Goal: Task Accomplishment & Management: Manage account settings

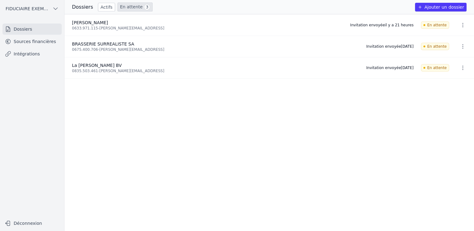
click at [35, 42] on link "Sources financières" at bounding box center [31, 41] width 59 height 11
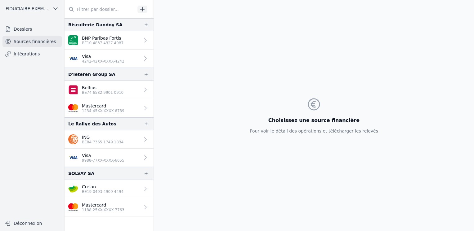
click at [145, 8] on icon "button" at bounding box center [142, 9] width 6 height 6
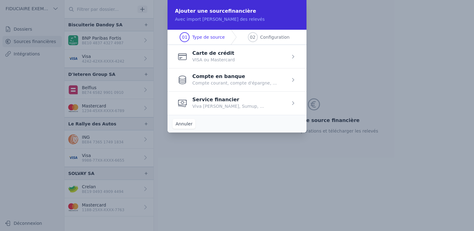
click at [259, 39] on div "02 Configuration" at bounding box center [268, 37] width 57 height 15
click at [217, 56] on span "button" at bounding box center [237, 56] width 139 height 23
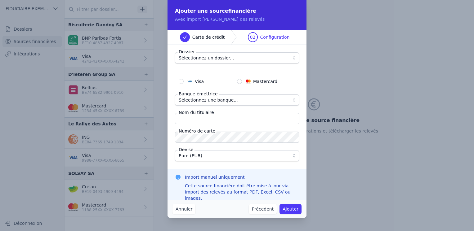
click at [175, 212] on button "Annuler" at bounding box center [184, 209] width 23 height 10
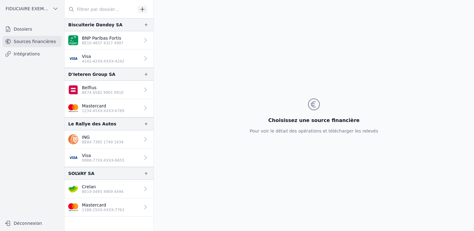
click at [16, 29] on link "Dossiers" at bounding box center [31, 29] width 59 height 11
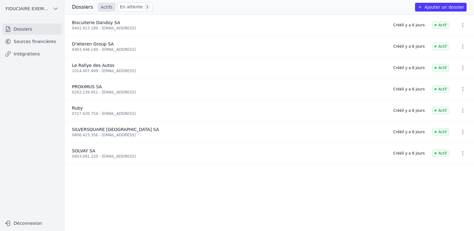
click at [460, 24] on icon "button" at bounding box center [463, 25] width 6 height 6
click at [146, 30] on div at bounding box center [237, 115] width 474 height 231
click at [98, 23] on span "Biscuiterie Dandoy SA" at bounding box center [96, 22] width 48 height 5
click at [432, 8] on button "Ajouter un dossier" at bounding box center [441, 7] width 52 height 9
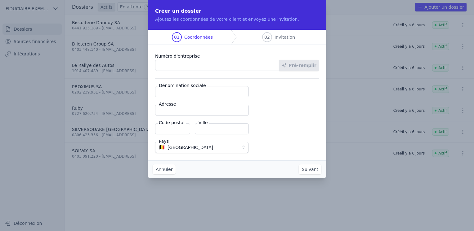
click at [204, 68] on input "Numéro d'entreprise" at bounding box center [217, 65] width 124 height 11
click at [268, 38] on span "02" at bounding box center [267, 37] width 6 height 6
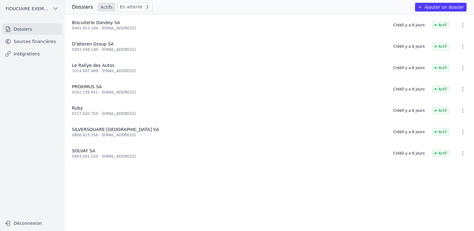
drag, startPoint x: 33, startPoint y: 52, endPoint x: 37, endPoint y: 60, distance: 9.6
click at [37, 60] on nav "Dossiers Sources financières Intégrations" at bounding box center [32, 118] width 54 height 189
click at [33, 54] on link "Intégrations" at bounding box center [31, 53] width 59 height 11
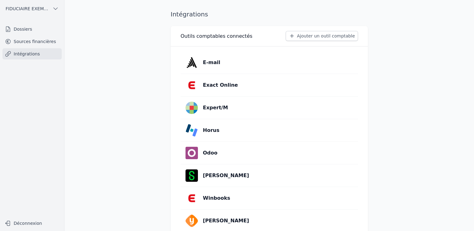
click at [326, 34] on button "Ajouter un outil comptable" at bounding box center [322, 36] width 72 height 10
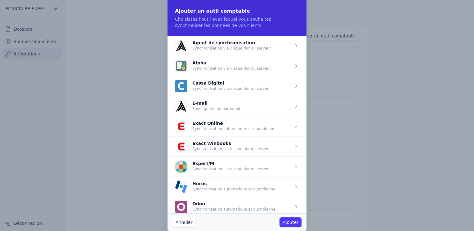
click at [224, 105] on span "button" at bounding box center [237, 106] width 139 height 20
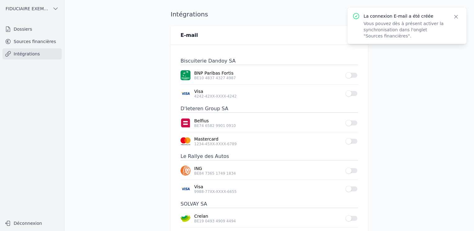
click at [13, 52] on link "Intégrations" at bounding box center [31, 53] width 59 height 11
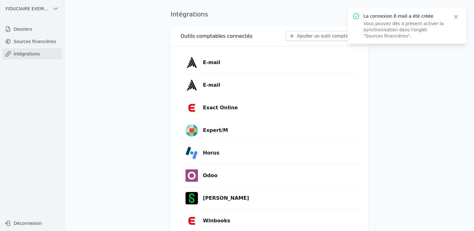
click at [353, 60] on link "E-mail" at bounding box center [269, 63] width 177 height 22
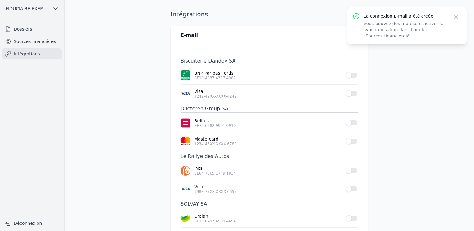
click at [176, 18] on h1 "Intégrations" at bounding box center [190, 14] width 38 height 9
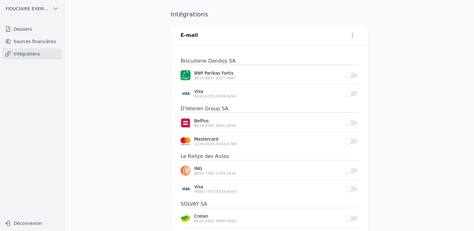
click at [46, 41] on link "Sources financières" at bounding box center [31, 41] width 59 height 11
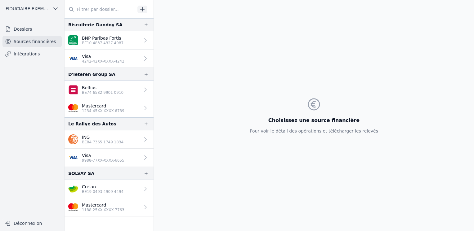
click at [88, 9] on input "text" at bounding box center [100, 9] width 71 height 11
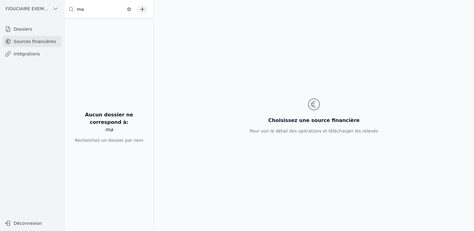
type input "m"
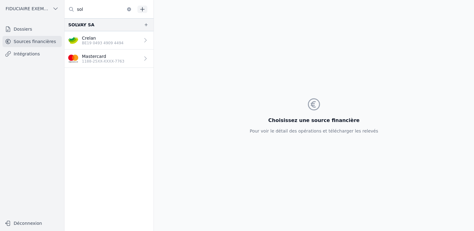
type input "sol"
click at [43, 21] on div "FIDUCIAIRE EXEMPLE Dossiers Sources financières Intégrations Déconnexion" at bounding box center [32, 115] width 65 height 231
click at [45, 28] on link "Dossiers" at bounding box center [31, 29] width 59 height 11
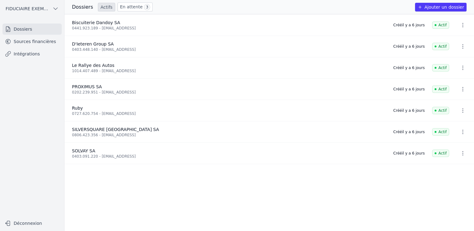
click at [460, 27] on icon "button" at bounding box center [463, 25] width 6 height 6
click at [460, 68] on div at bounding box center [237, 115] width 474 height 231
click at [461, 89] on icon "button" at bounding box center [463, 89] width 6 height 6
click at [452, 104] on button "Supprimer" at bounding box center [451, 103] width 39 height 12
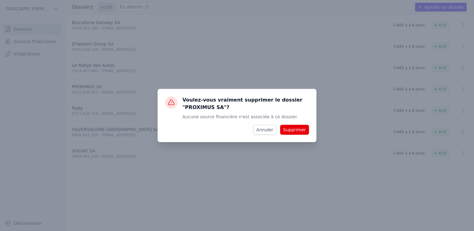
click at [248, 180] on div "Voulez-vous vraiment supprimer le dossier "PROXIMUS SA"? Aucune source financiè…" at bounding box center [237, 115] width 474 height 231
